Goal: Transaction & Acquisition: Purchase product/service

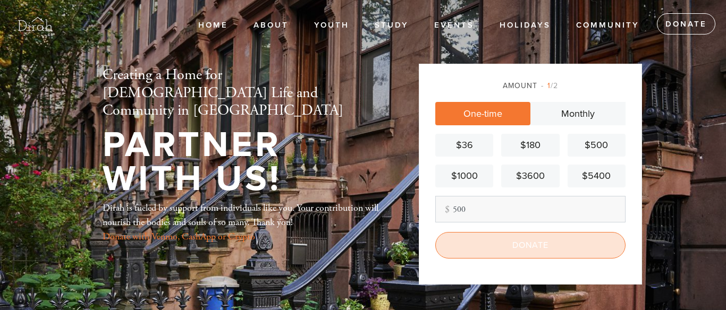
type input "500"
click at [538, 251] on input "Donate" at bounding box center [530, 245] width 190 height 27
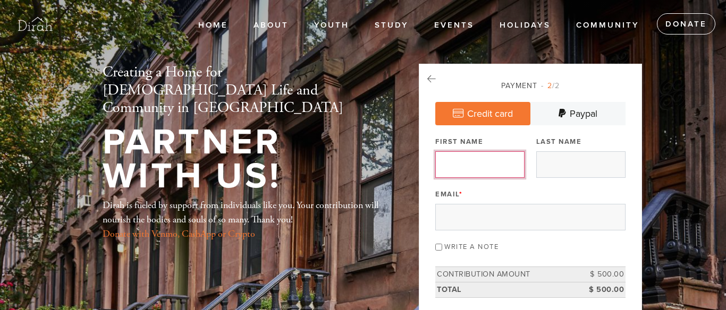
click at [463, 156] on input "First Name" at bounding box center [479, 164] width 89 height 27
type input "Natania"
type input "Blumenkehl"
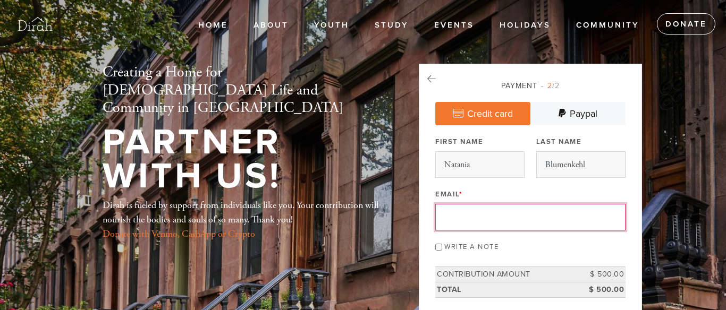
type input "carrollgardens_ny@ikumon.com"
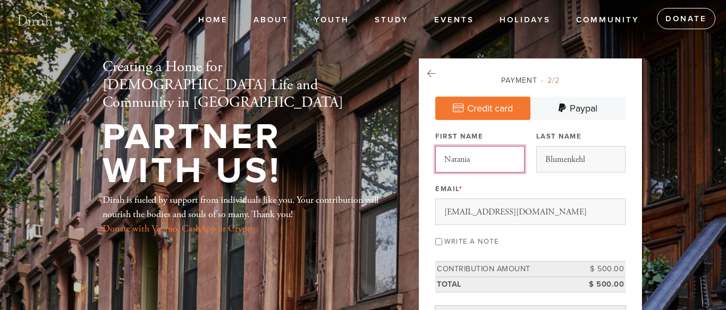
scroll to position [16, 0]
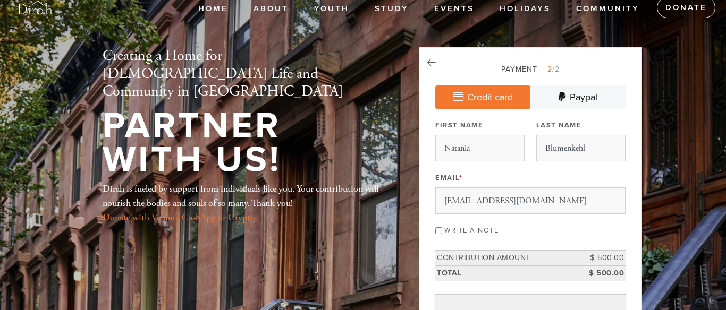
click at [479, 98] on link "Credit card" at bounding box center [482, 97] width 95 height 23
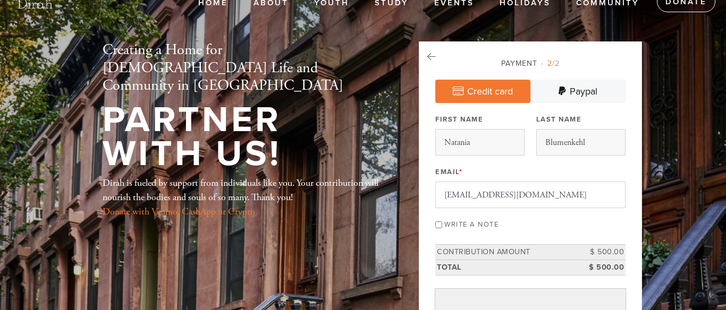
scroll to position [60, 0]
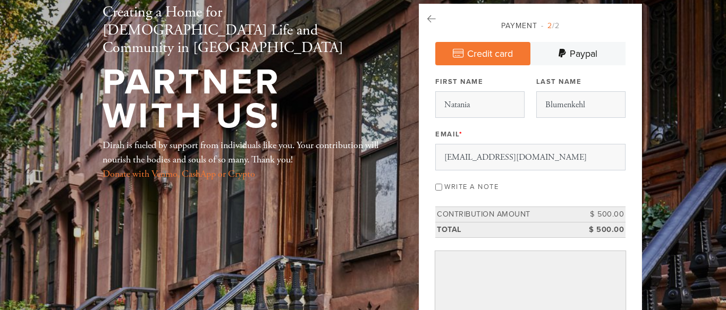
click at [439, 187] on input "Write a note" at bounding box center [438, 187] width 7 height 7
checkbox input "true"
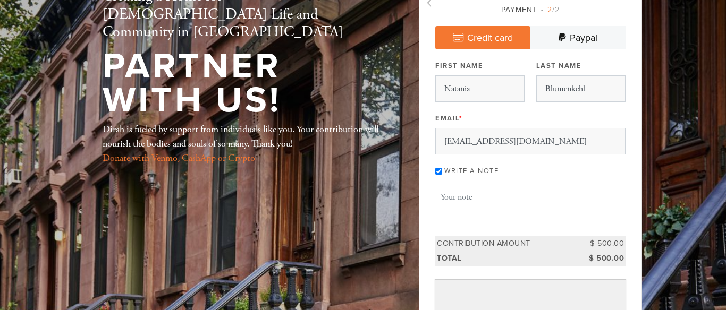
scroll to position [77, 0]
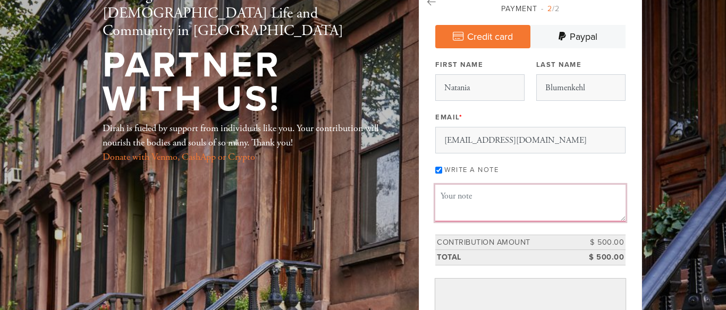
click at [481, 207] on textarea "Message or dedication" at bounding box center [530, 203] width 190 height 36
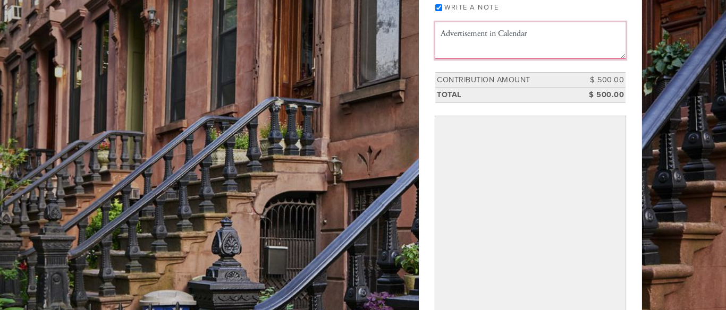
scroll to position [240, 0]
type textarea "Advertisement in Calendar"
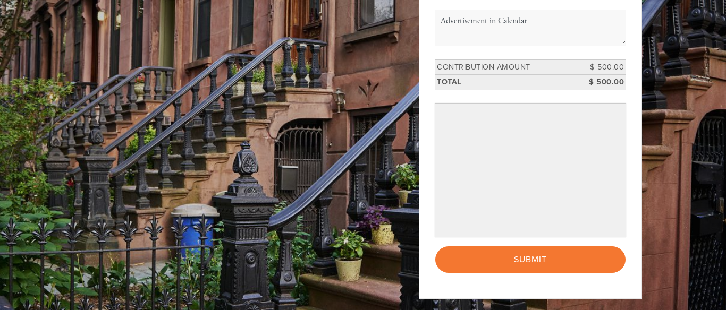
scroll to position [257, 0]
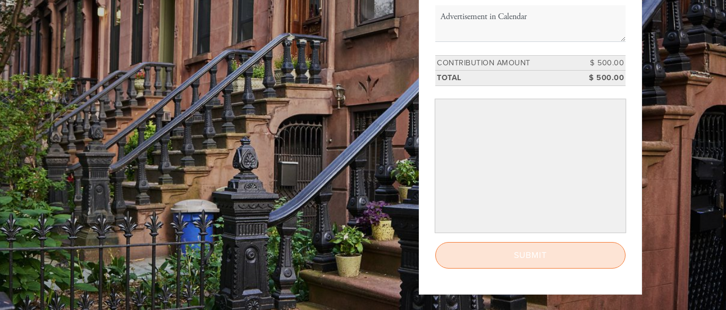
click at [527, 257] on input "Submit" at bounding box center [530, 255] width 190 height 27
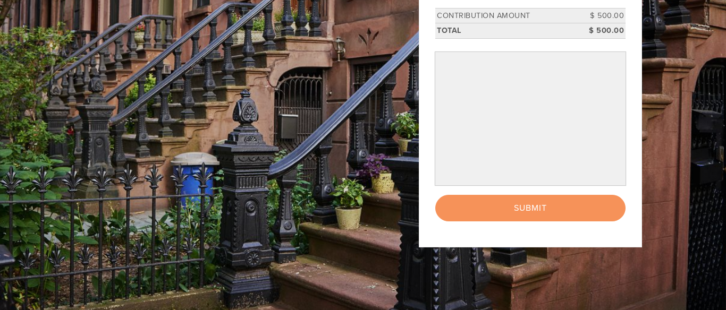
scroll to position [305, 0]
